Goal: Check status

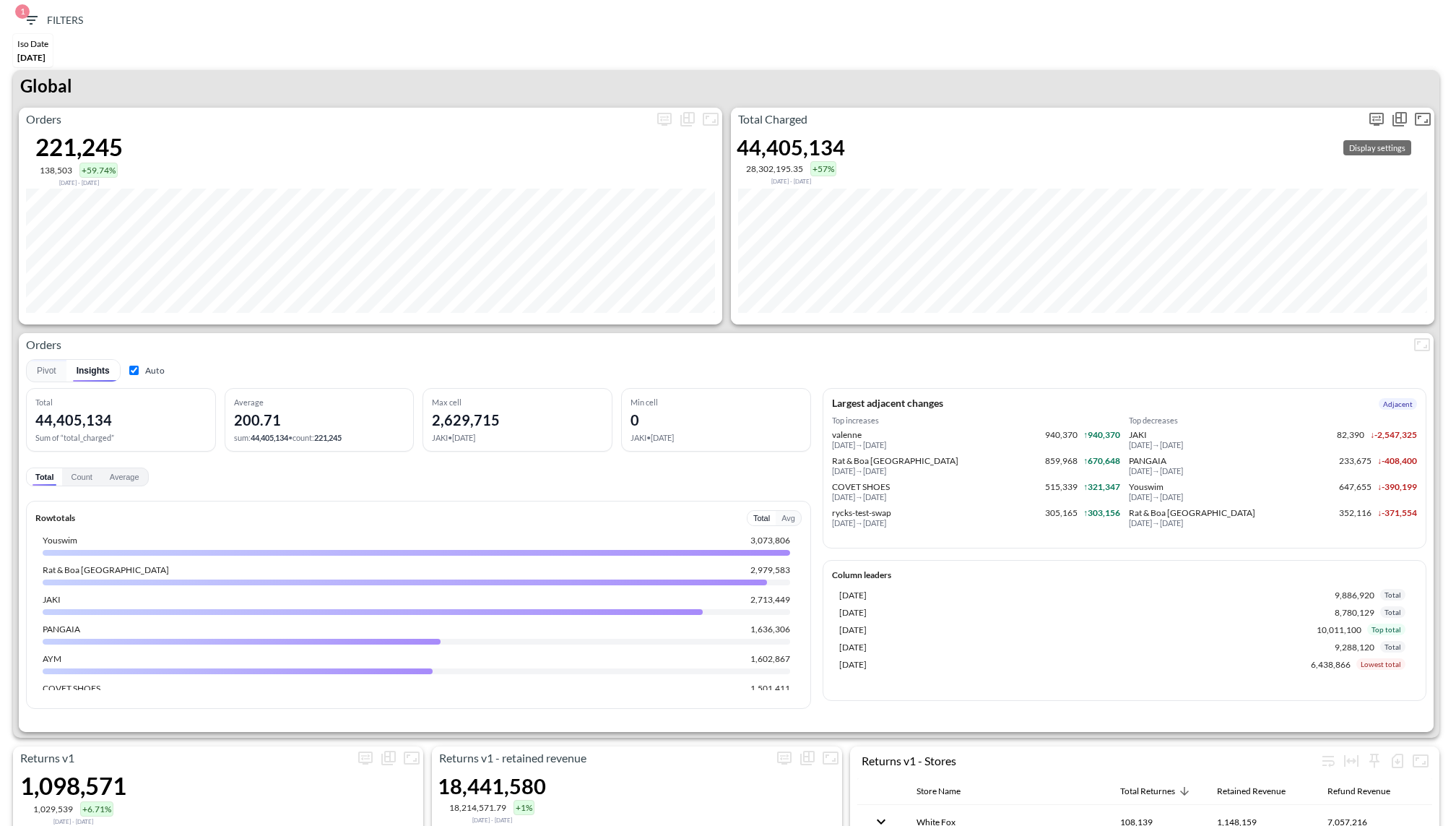
click at [1374, 110] on icon "more" at bounding box center [1376, 119] width 17 height 17
click at [1268, 235] on body "BI.P.EYE, Interactive Analytics Dashboards 1 Filters Iso Date [DATE] Returns v2…" at bounding box center [728, 413] width 1456 height 826
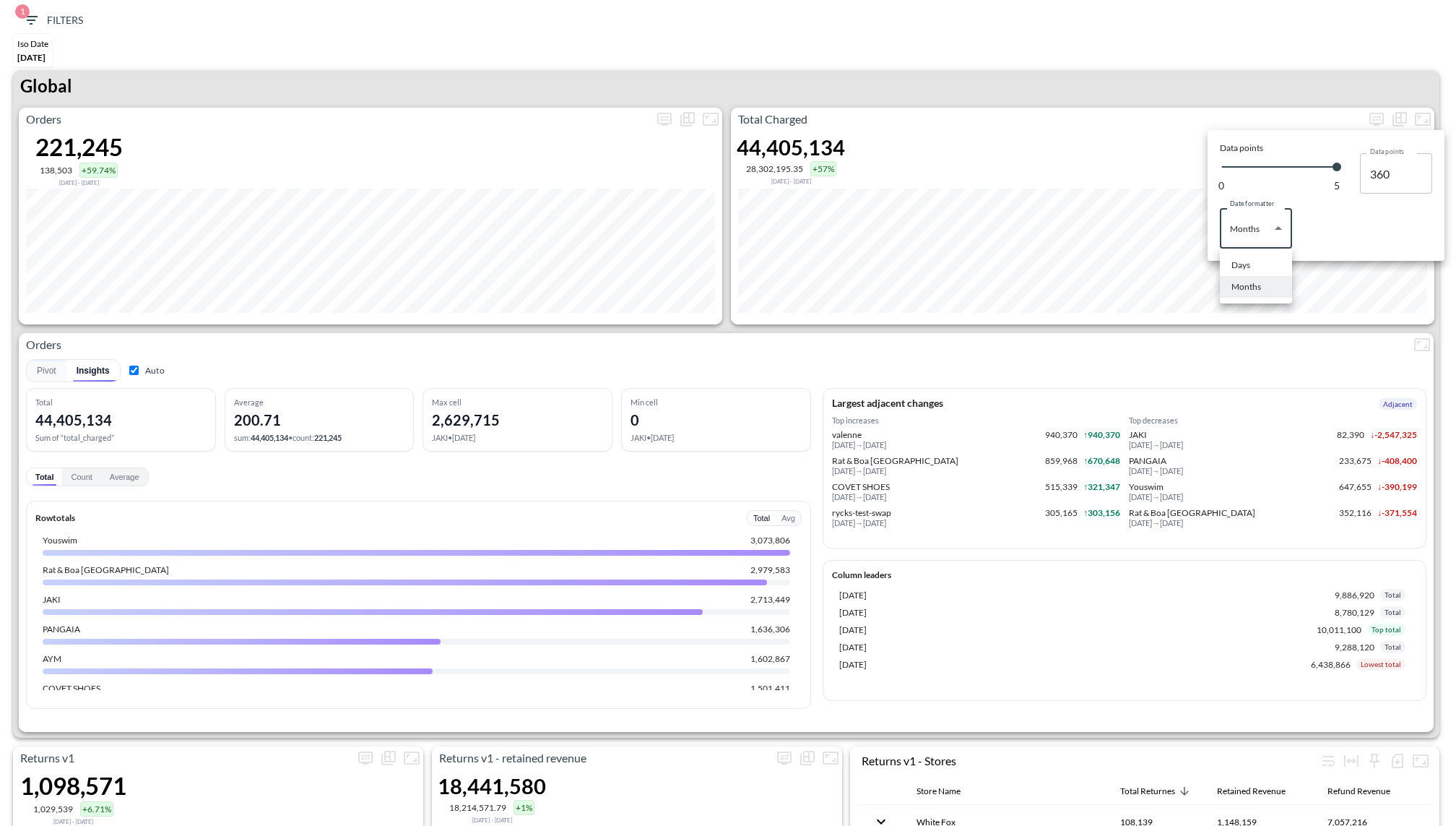
click at [1249, 256] on li "Days" at bounding box center [1255, 265] width 72 height 22
type input "Days"
type input "140"
click at [1156, 80] on div at bounding box center [728, 413] width 1456 height 826
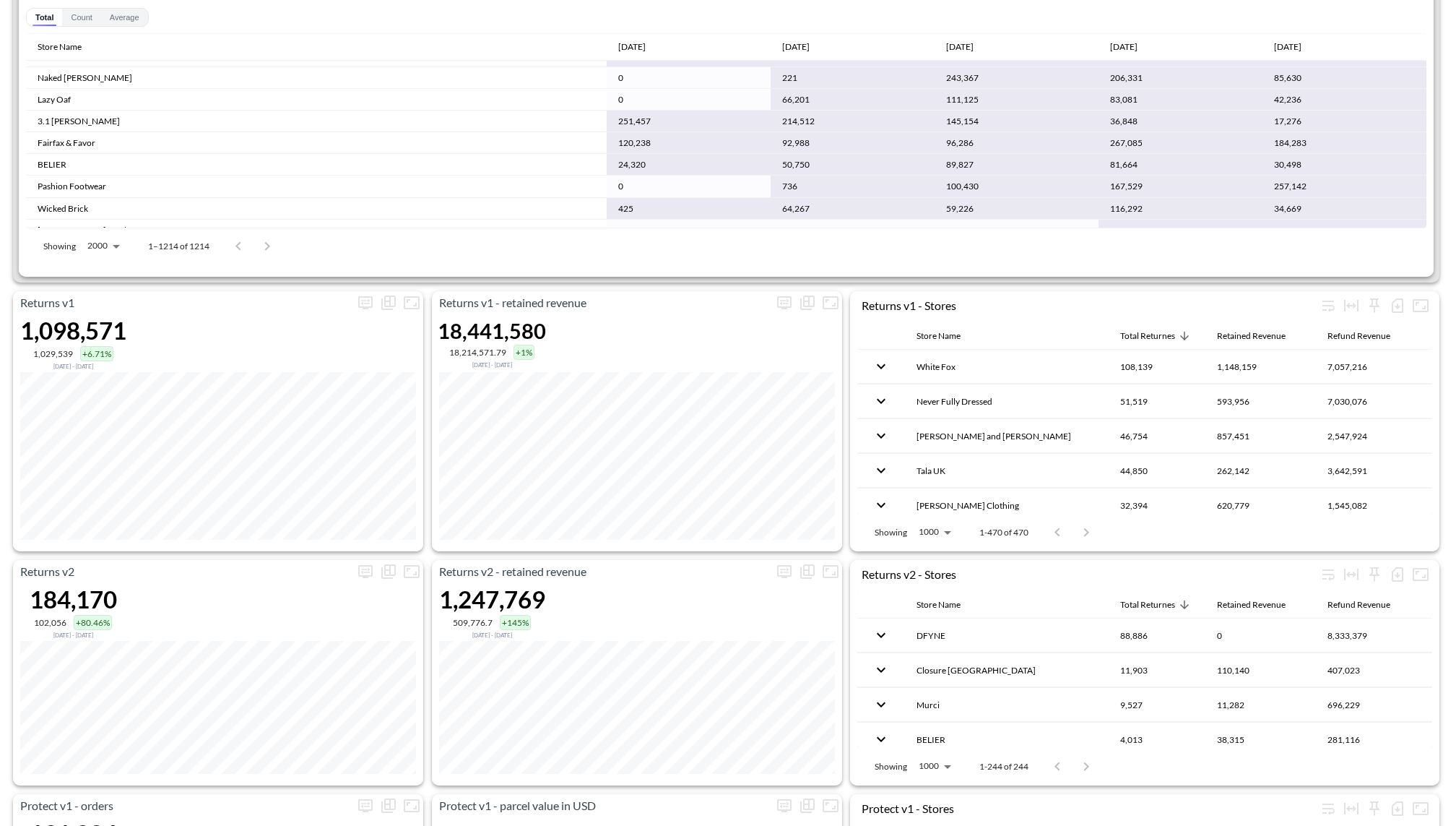
scroll to position [546, 0]
